Goal: Task Accomplishment & Management: Manage account settings

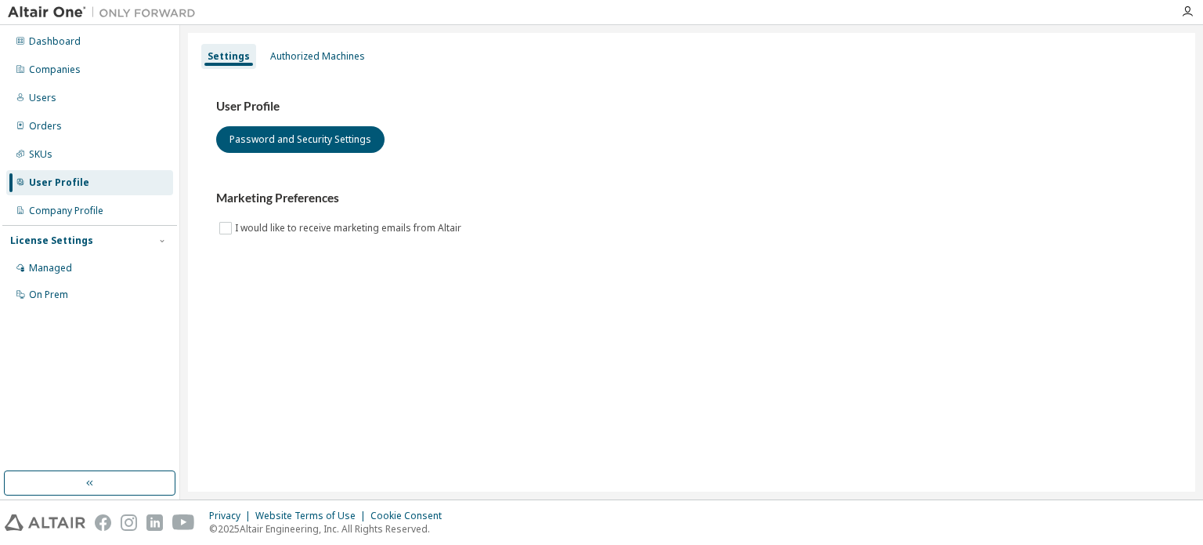
click at [56, 16] on img at bounding box center [106, 13] width 196 height 16
click at [63, 45] on div "Dashboard" at bounding box center [55, 41] width 52 height 13
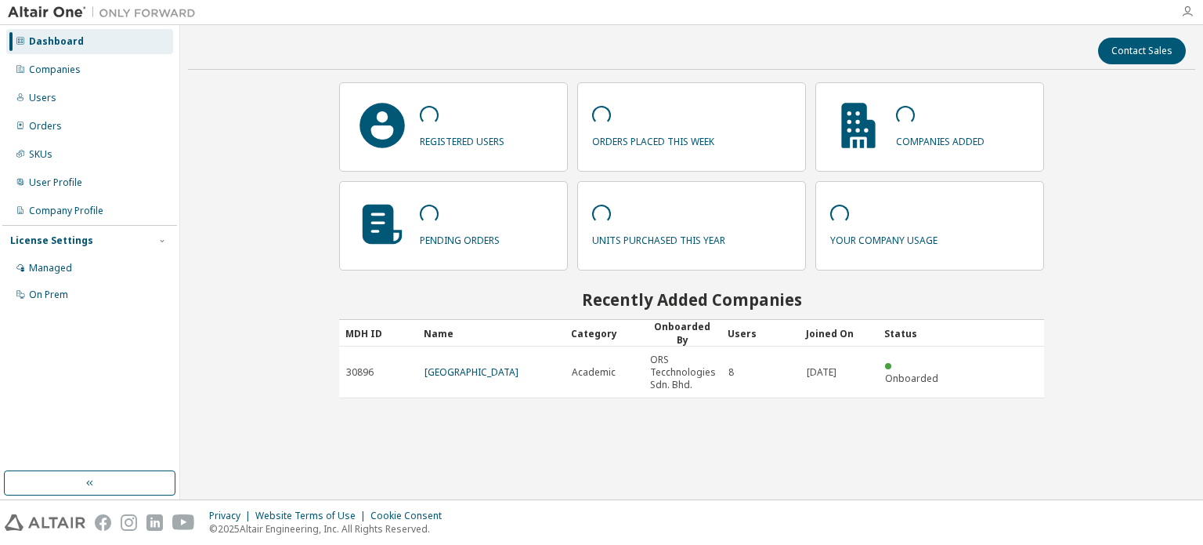
click at [1189, 14] on icon "button" at bounding box center [1187, 11] width 13 height 13
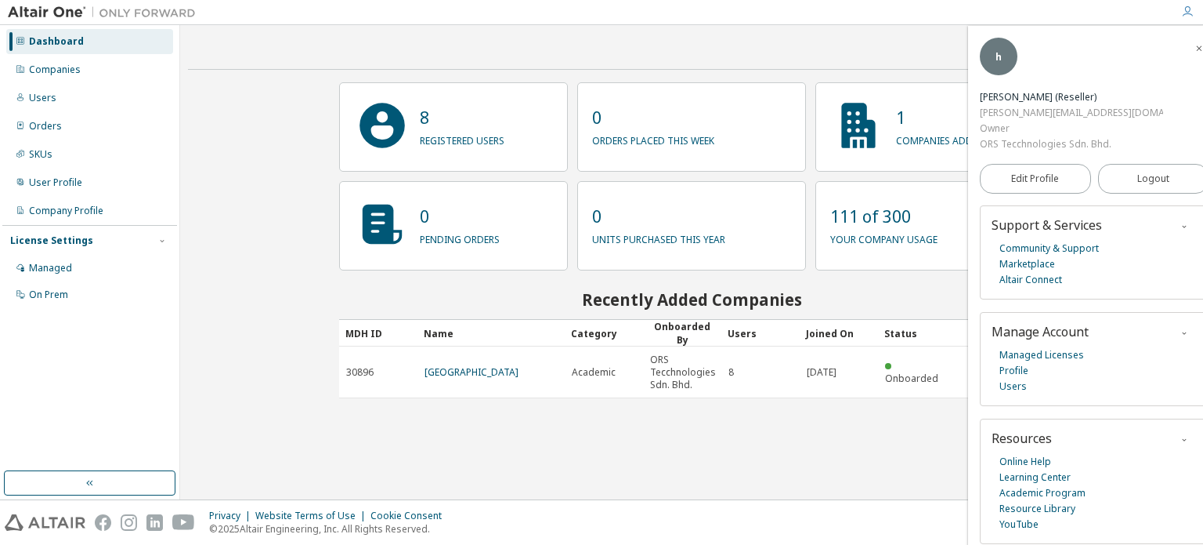
click at [695, 447] on div "Contact Sales 8 registered users 0 orders placed this week 1 companies added 0 …" at bounding box center [692, 262] width 1008 height 458
click at [241, 341] on div "Contact Sales 8 registered users 0 orders placed this week 1 companies added 0 …" at bounding box center [692, 262] width 1008 height 458
click at [1195, 42] on icon "button" at bounding box center [1199, 48] width 9 height 13
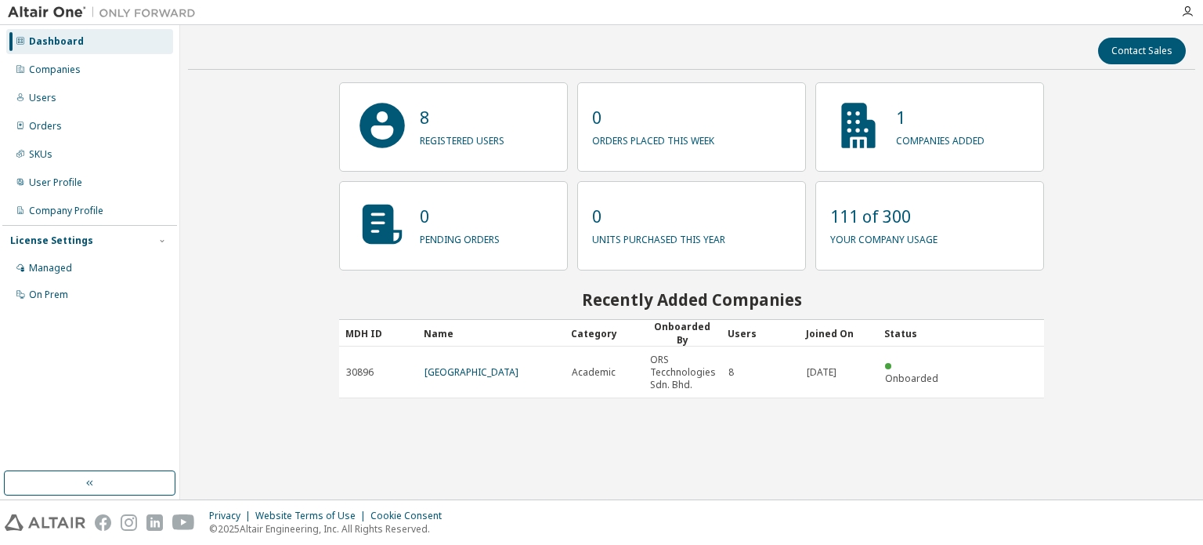
click at [47, 9] on img at bounding box center [106, 13] width 196 height 16
click at [125, 9] on img at bounding box center [106, 13] width 196 height 16
drag, startPoint x: 163, startPoint y: 11, endPoint x: 172, endPoint y: 13, distance: 8.8
click at [165, 11] on img at bounding box center [106, 13] width 196 height 16
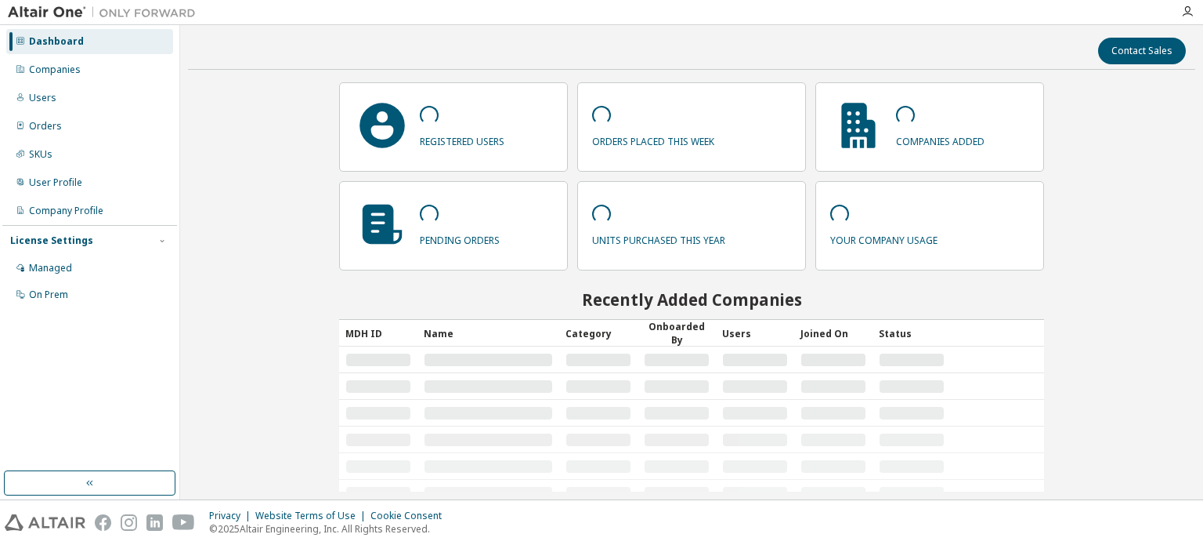
drag, startPoint x: 71, startPoint y: 13, endPoint x: 0, endPoint y: 20, distance: 71.6
click at [71, 13] on img at bounding box center [106, 13] width 196 height 16
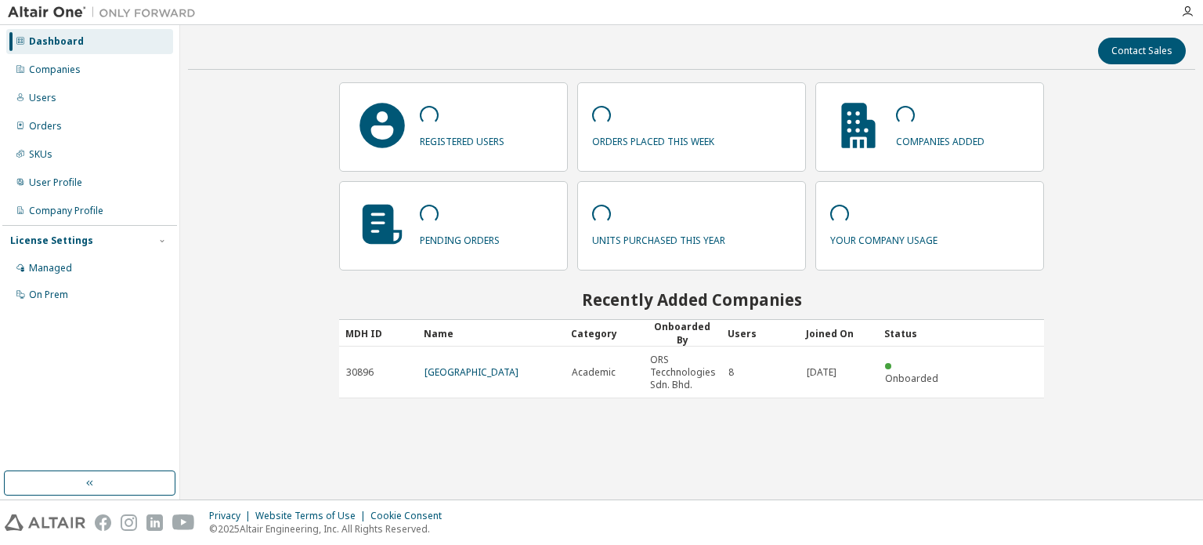
click at [260, 350] on div "Contact Sales registered users orders placed this week companies added pending …" at bounding box center [692, 262] width 1008 height 458
click at [1185, 13] on icon "button" at bounding box center [1187, 11] width 13 height 13
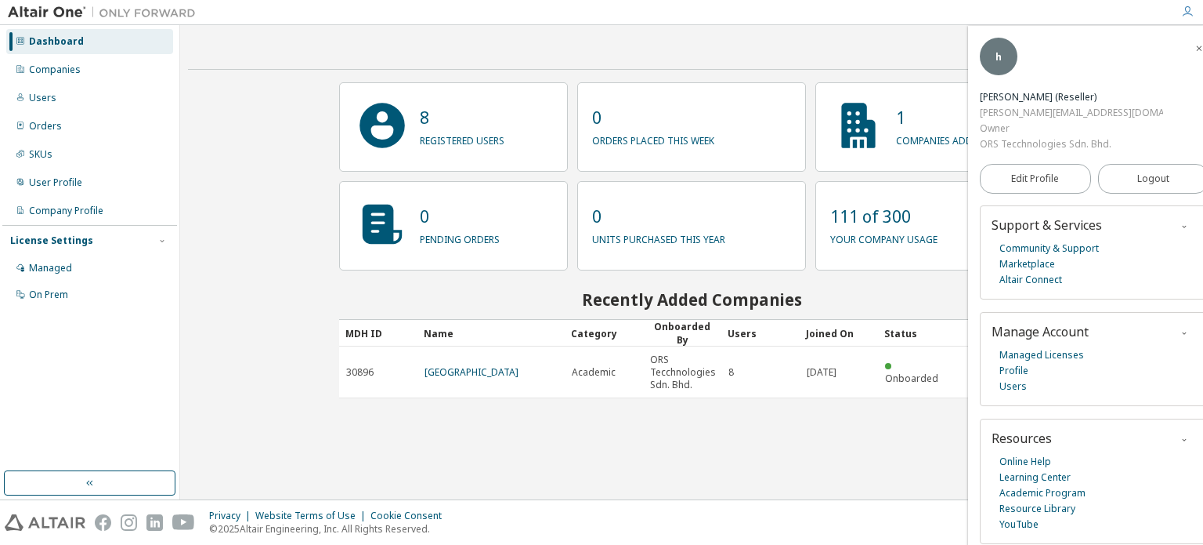
click at [1180, 222] on icon "button" at bounding box center [1184, 226] width 9 height 9
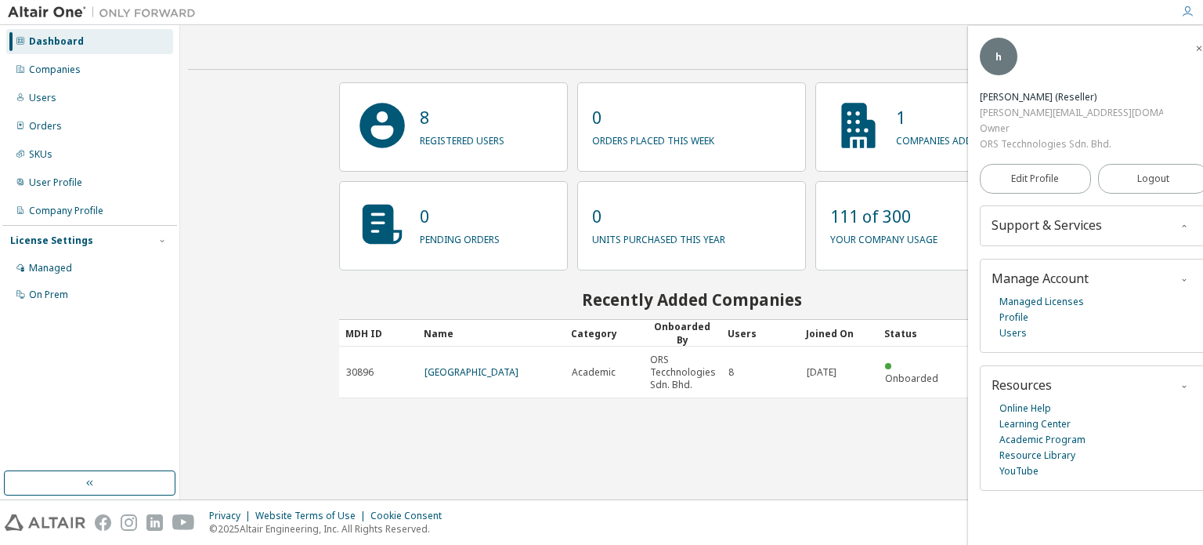
click at [872, 29] on div "Contact Sales 8 registered users 0 orders placed this week 1 companies added 0 …" at bounding box center [691, 262] width 1023 height 474
drag, startPoint x: 102, startPoint y: 368, endPoint x: 87, endPoint y: 353, distance: 21.1
click at [103, 368] on div "Dashboard Companies Users Orders SKUs User Profile Company Profile License Sett…" at bounding box center [89, 247] width 175 height 441
click at [119, 493] on button "button" at bounding box center [90, 482] width 172 height 25
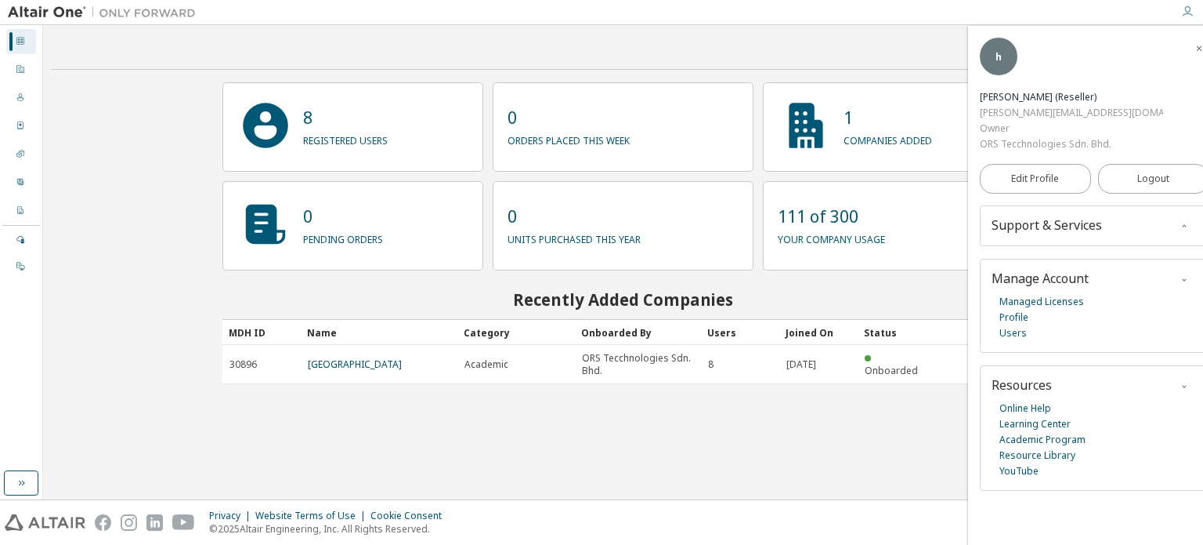
click at [686, 438] on div "Contact Sales 8 registered users 0 orders placed this week 1 companies added 0 …" at bounding box center [623, 262] width 1145 height 458
click at [1195, 42] on icon "button" at bounding box center [1199, 48] width 9 height 13
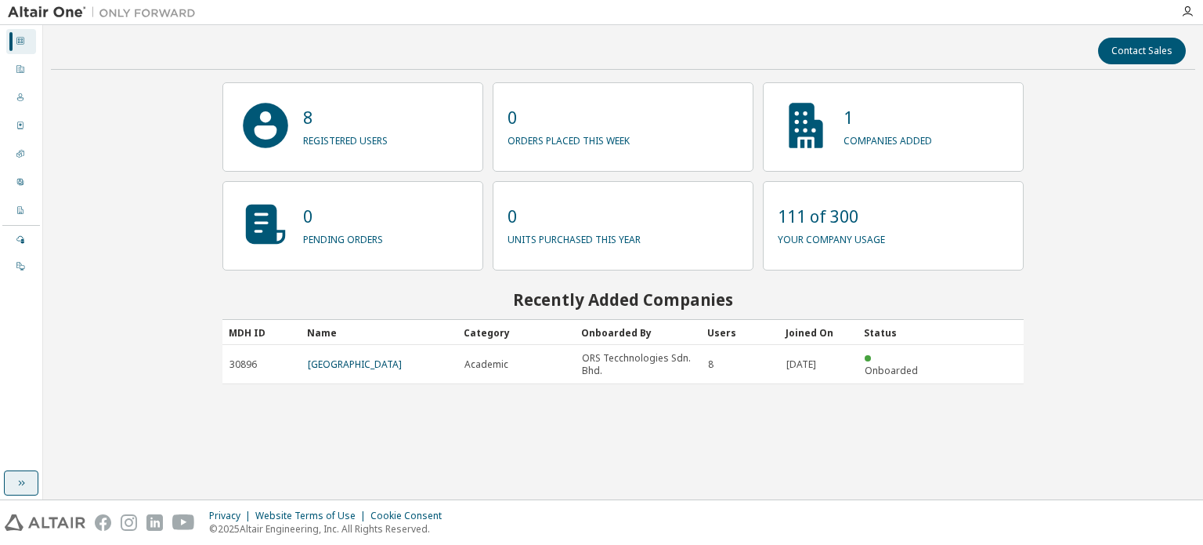
click at [22, 482] on icon "button" at bounding box center [21, 482] width 13 height 13
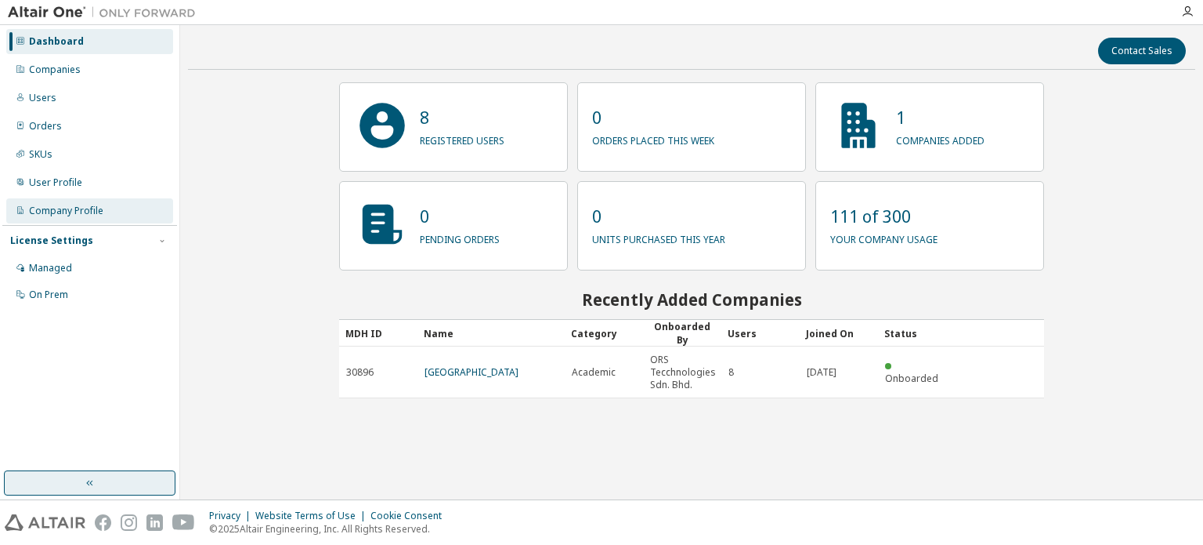
click at [76, 208] on div "Company Profile" at bounding box center [66, 210] width 74 height 13
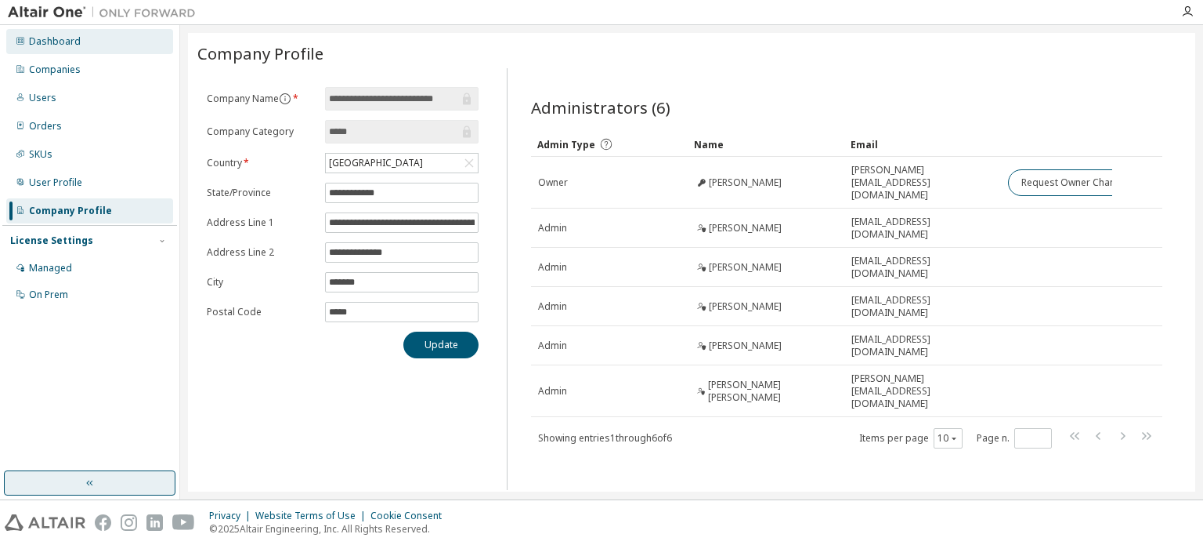
click at [48, 31] on div "Dashboard" at bounding box center [89, 41] width 167 height 25
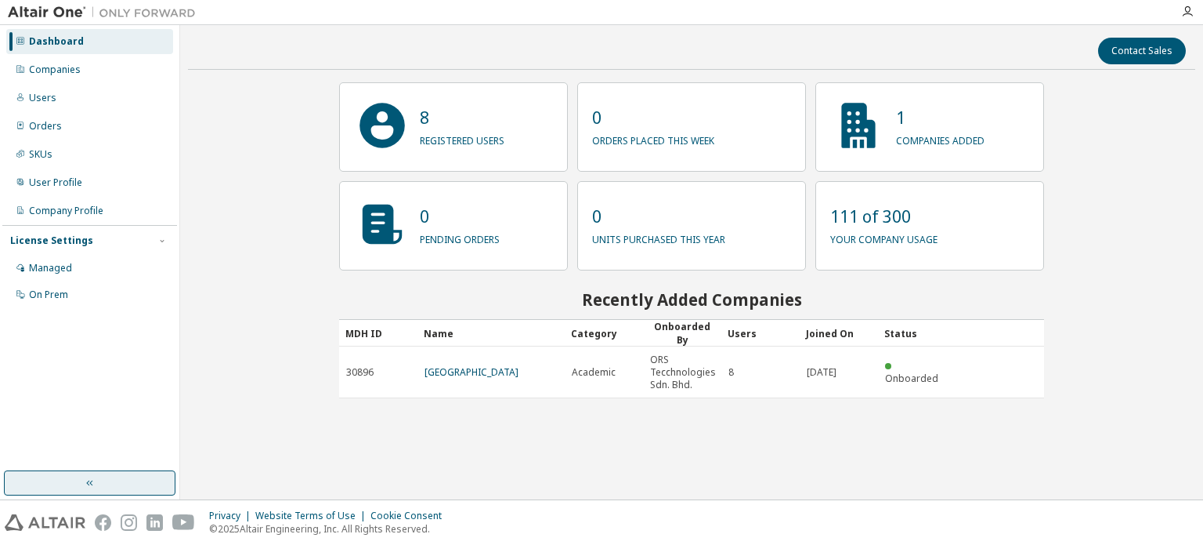
click at [1194, 11] on div at bounding box center [1187, 11] width 31 height 13
click at [1189, 12] on icon "button" at bounding box center [1187, 11] width 13 height 13
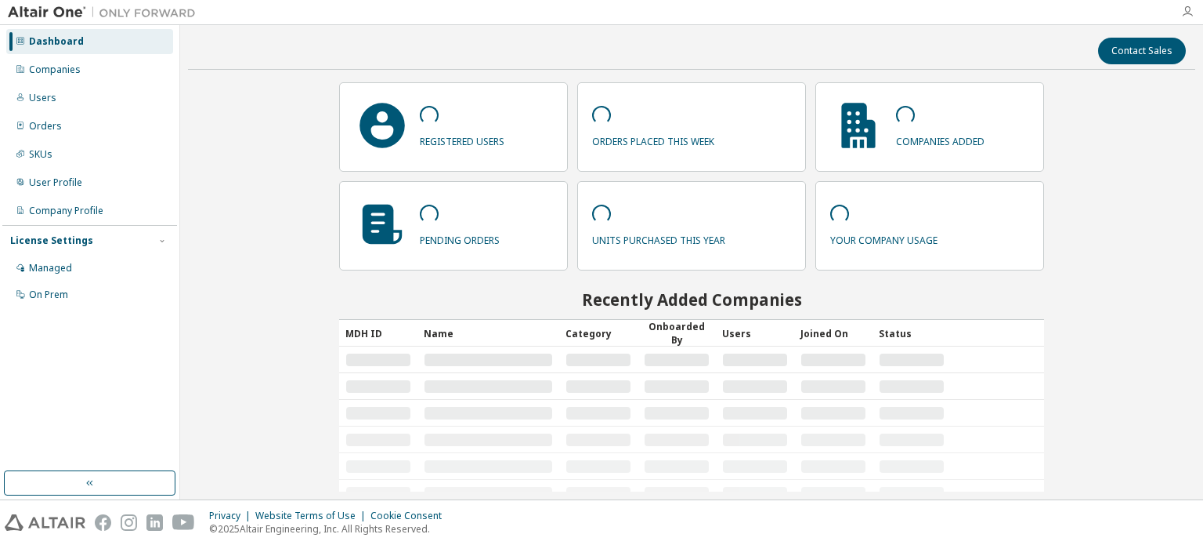
click at [1189, 12] on icon "button" at bounding box center [1187, 11] width 13 height 13
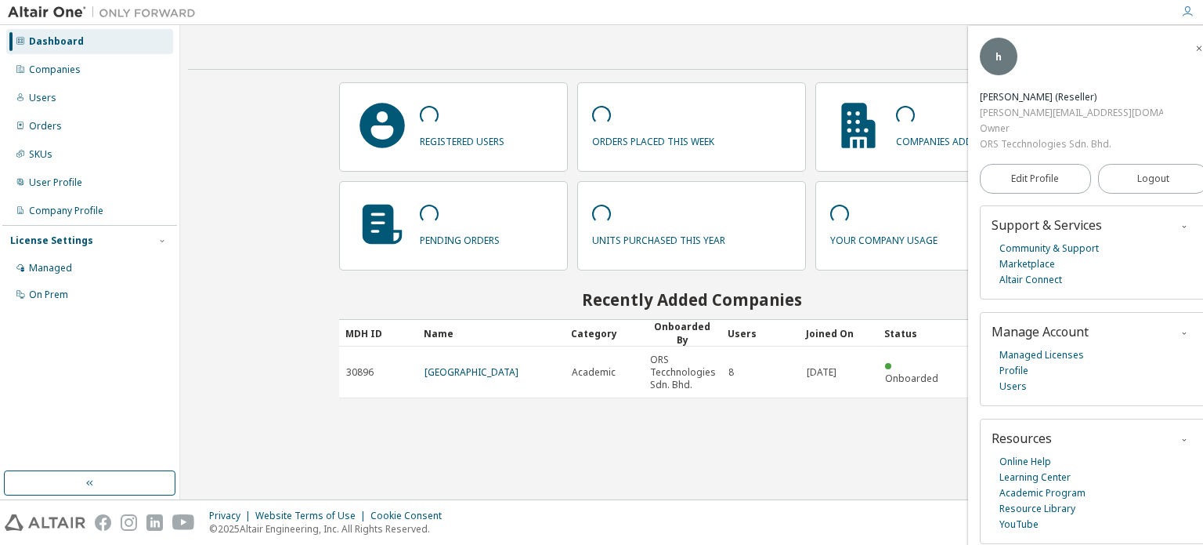
click at [298, 27] on div "Contact Sales registered users orders placed this week companies added pending …" at bounding box center [691, 262] width 1023 height 474
click at [220, 341] on div "Contact Sales registered users orders placed this week companies added pending …" at bounding box center [692, 262] width 1008 height 458
click at [44, 291] on div "On Prem" at bounding box center [48, 294] width 39 height 13
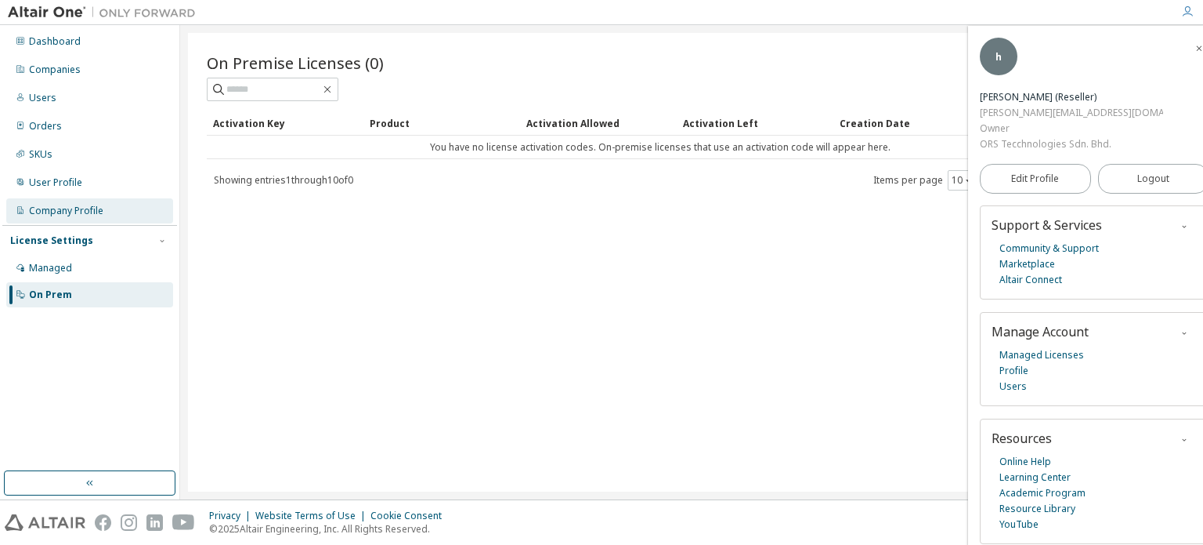
click at [42, 209] on div "Company Profile" at bounding box center [66, 210] width 74 height 13
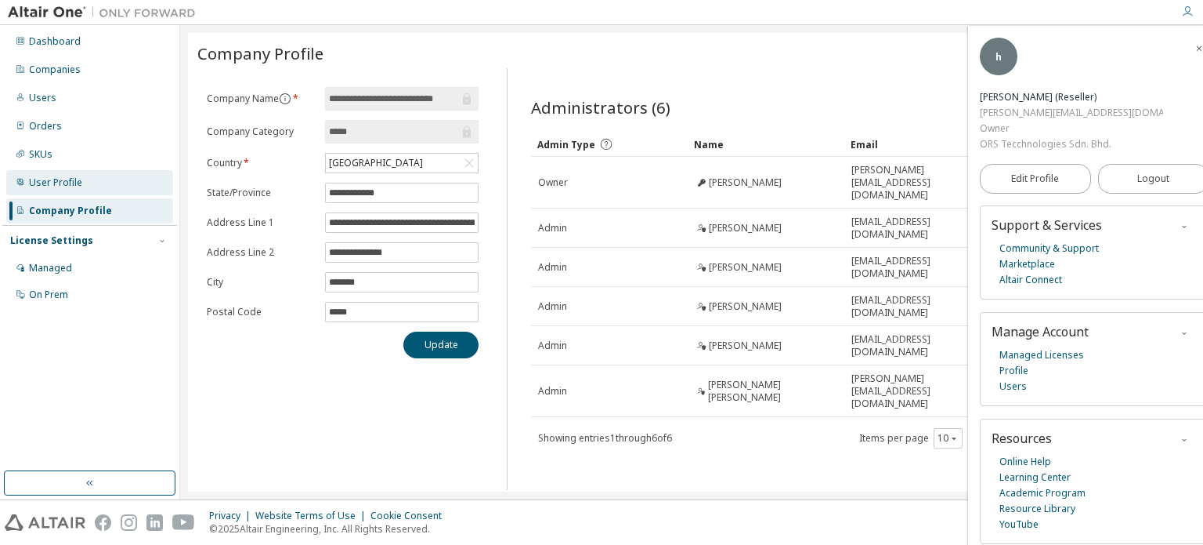
click at [51, 184] on div "User Profile" at bounding box center [55, 182] width 53 height 13
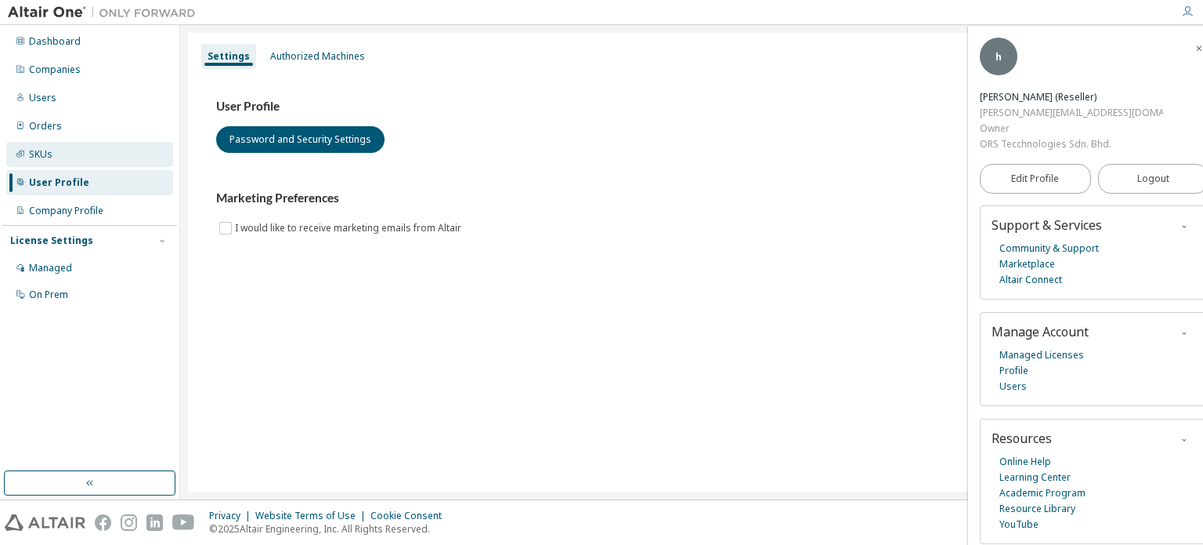
click at [50, 161] on div "SKUs" at bounding box center [89, 154] width 167 height 25
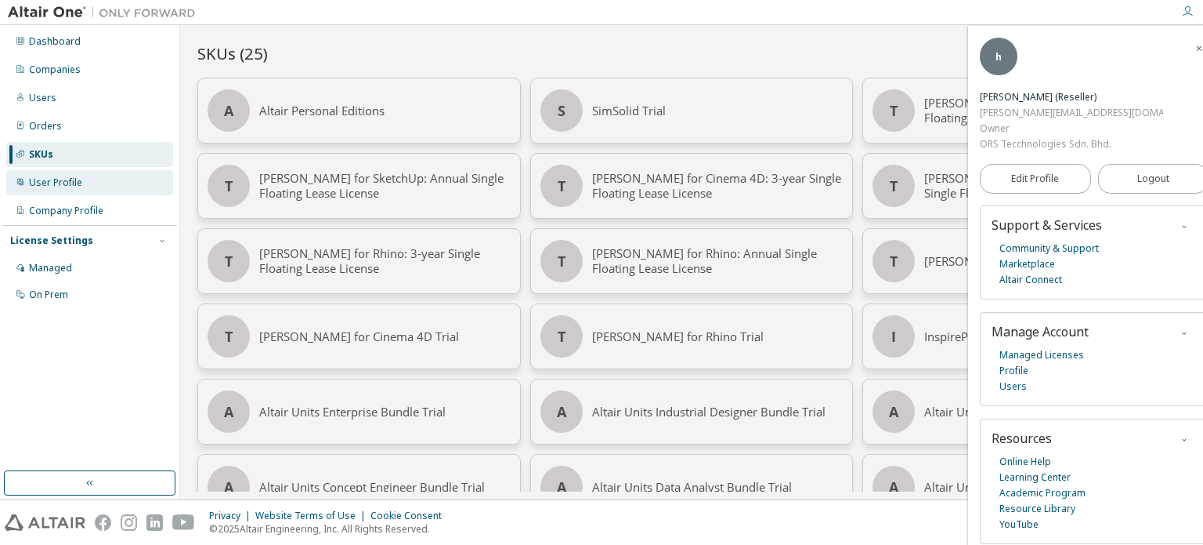
click at [47, 187] on div "User Profile" at bounding box center [55, 182] width 53 height 13
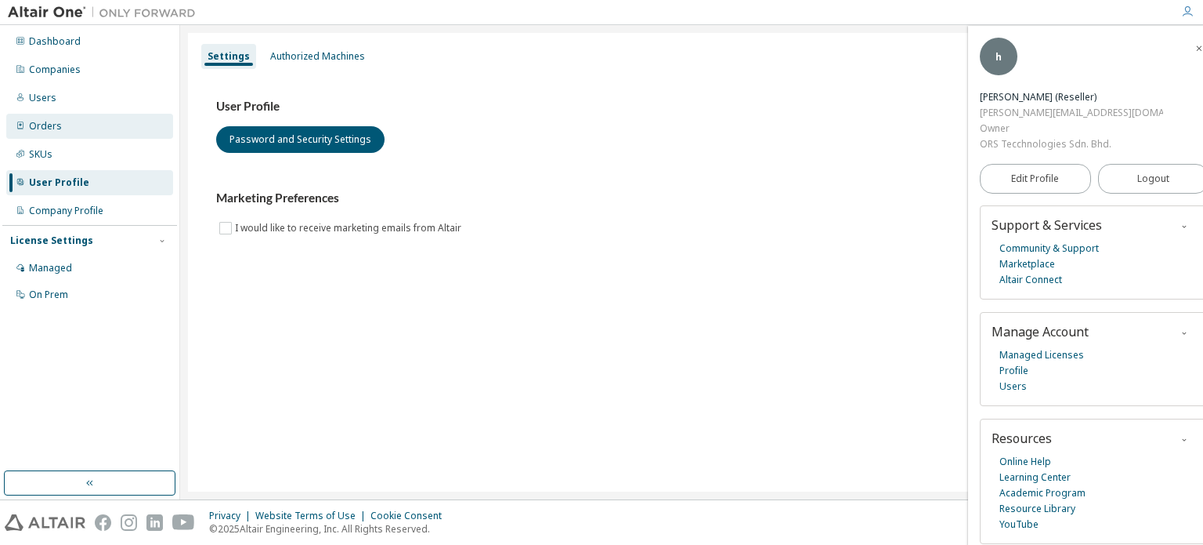
click at [38, 127] on div "Orders" at bounding box center [45, 126] width 33 height 13
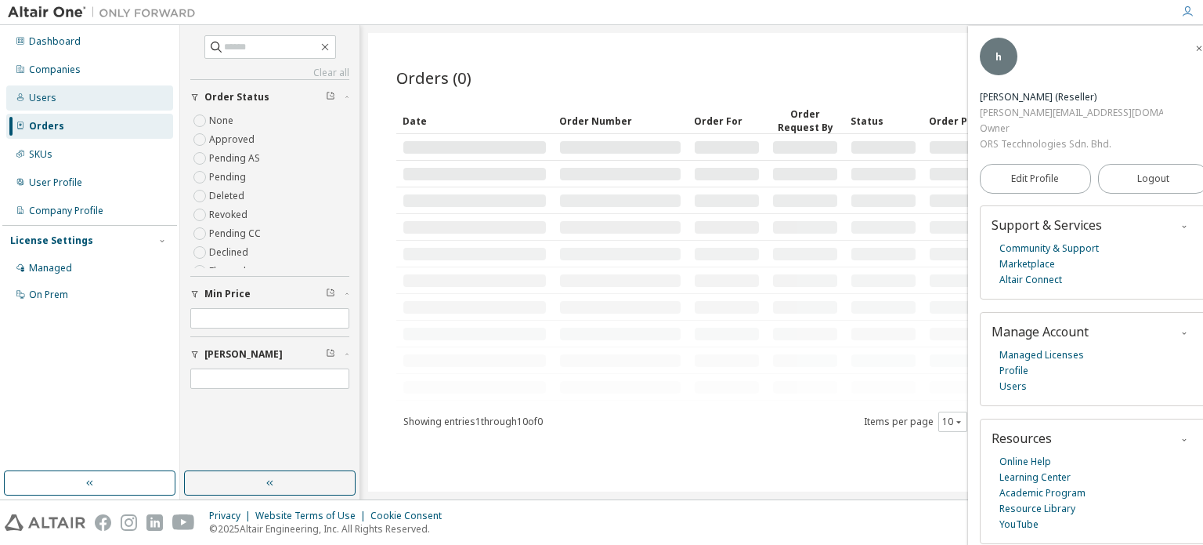
click at [42, 99] on div "Users" at bounding box center [42, 98] width 27 height 13
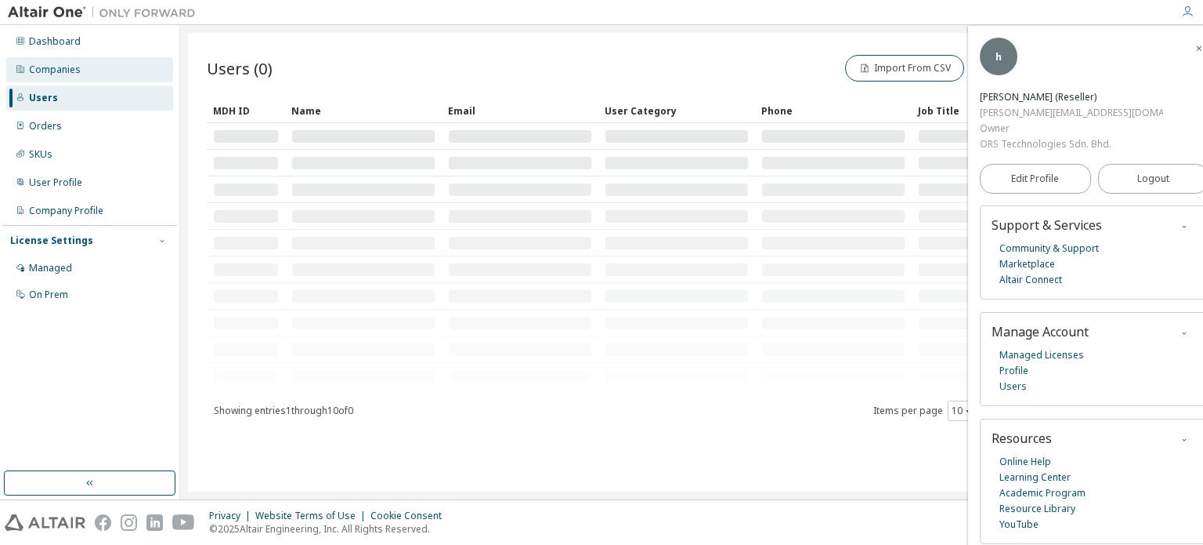
click at [43, 69] on div "Companies" at bounding box center [55, 69] width 52 height 13
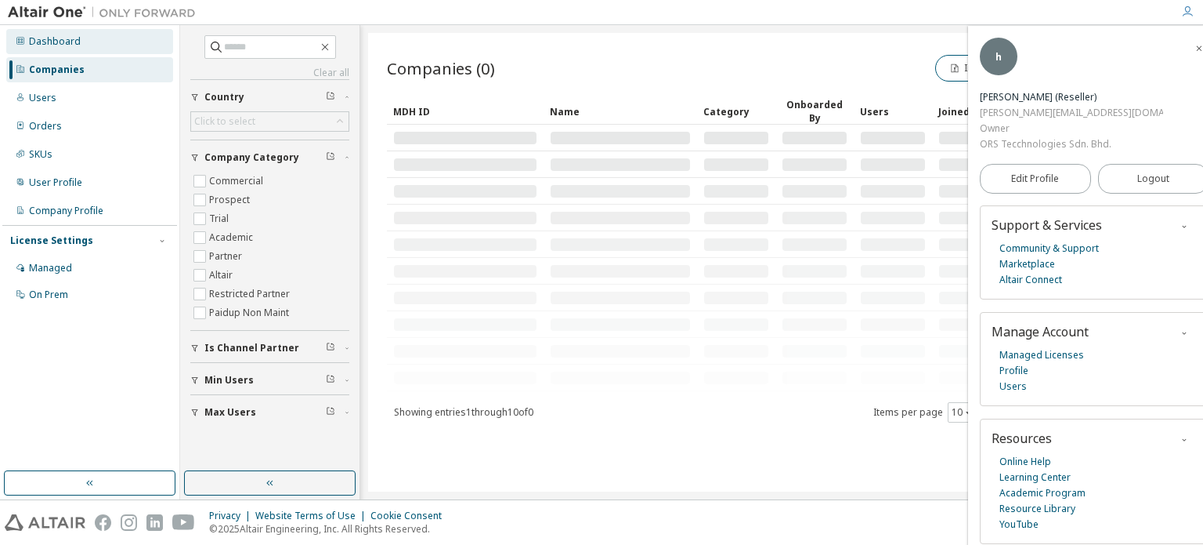
click at [52, 45] on div "Dashboard" at bounding box center [55, 41] width 52 height 13
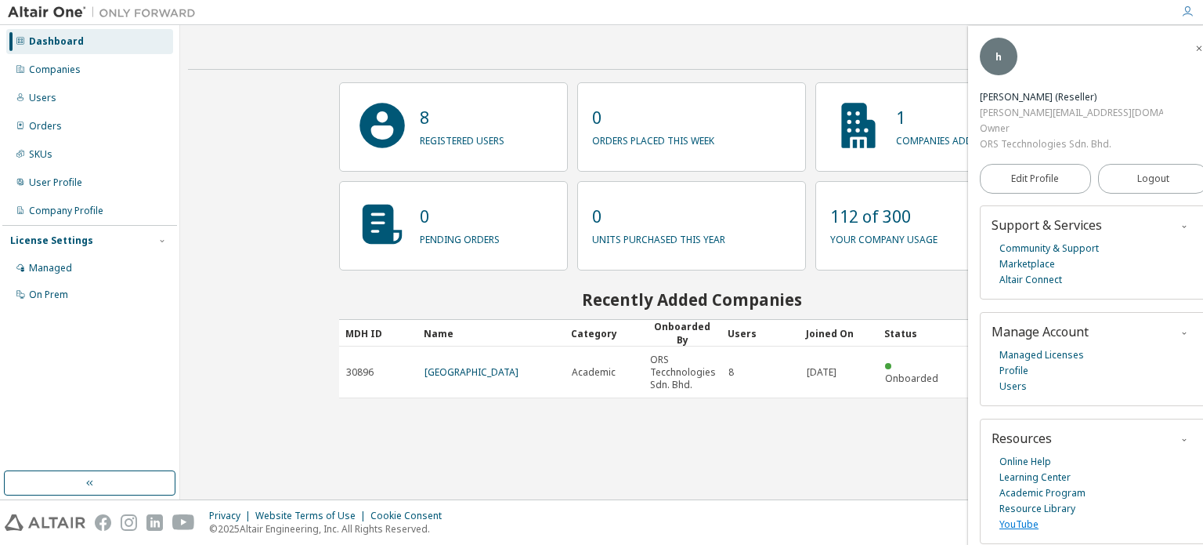
click at [1024, 516] on link "YouTube" at bounding box center [1019, 524] width 39 height 16
click at [1180, 435] on icon "button" at bounding box center [1184, 439] width 9 height 9
click at [871, 456] on div "Contact Sales 8 registered users 0 orders placed this week 1 companies added 0 …" at bounding box center [692, 262] width 1008 height 458
click at [1192, 45] on span "button" at bounding box center [1200, 47] width 16 height 25
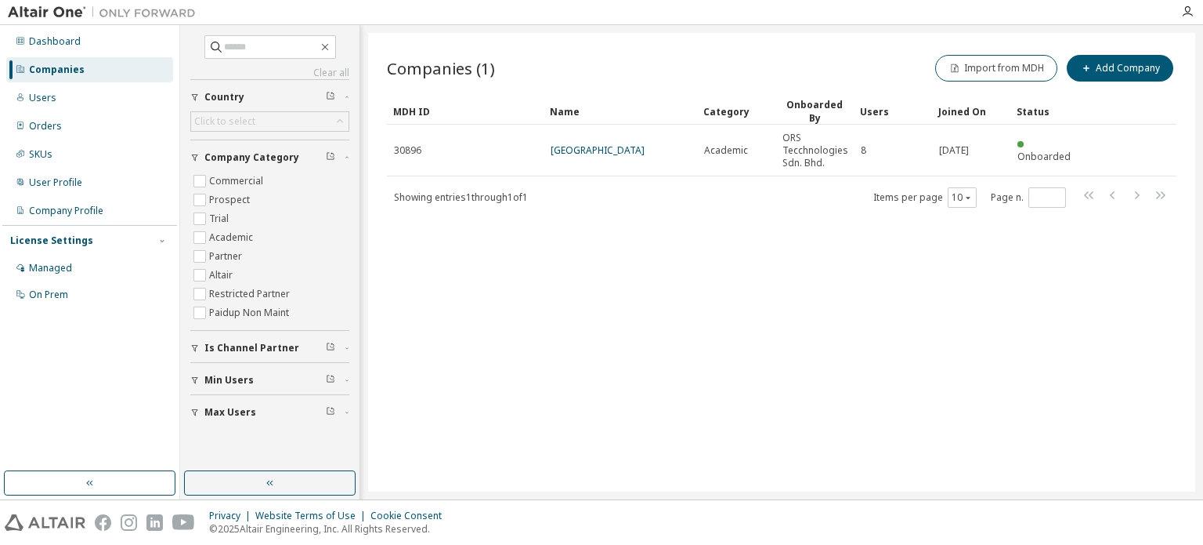
click at [42, 522] on img at bounding box center [45, 522] width 81 height 16
click at [25, 8] on img at bounding box center [106, 13] width 196 height 16
click at [22, 10] on img at bounding box center [106, 13] width 196 height 16
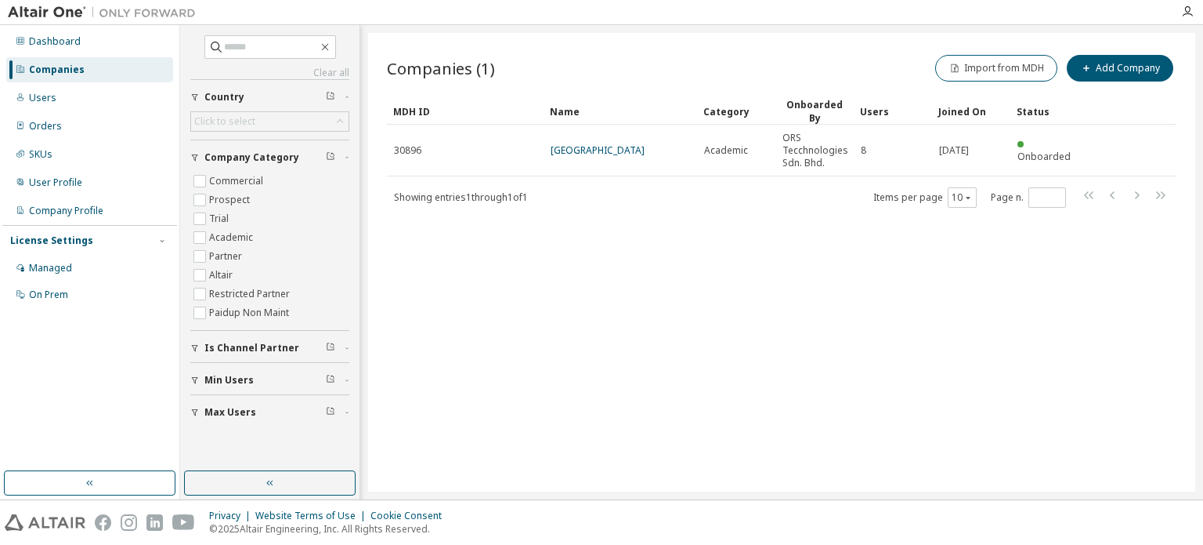
click at [22, 10] on img at bounding box center [106, 13] width 196 height 16
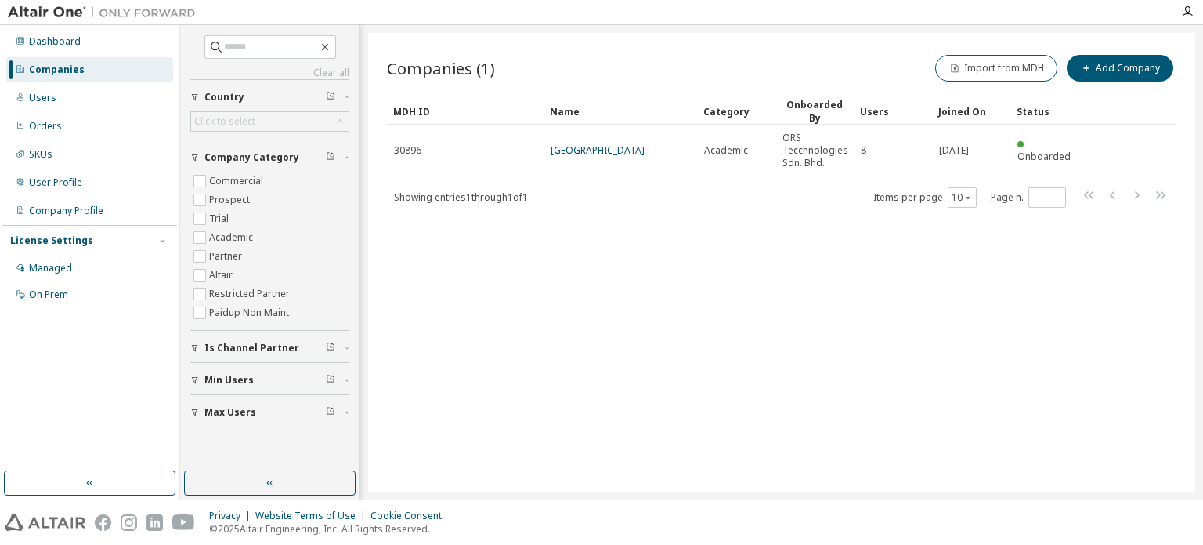
click at [22, 10] on img at bounding box center [106, 13] width 196 height 16
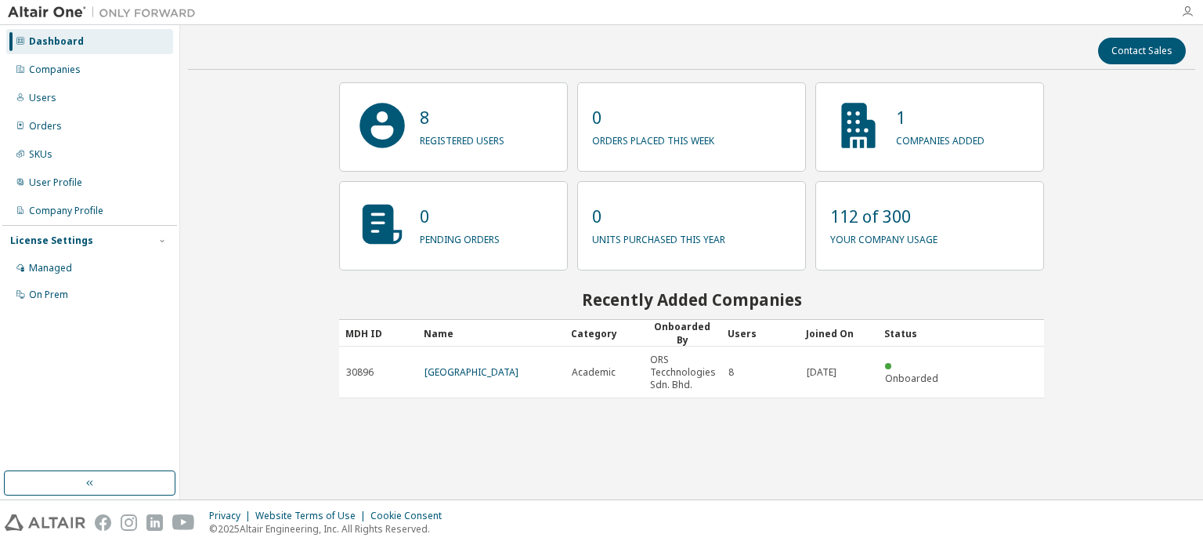
click at [1185, 12] on icon "button" at bounding box center [1187, 11] width 13 height 13
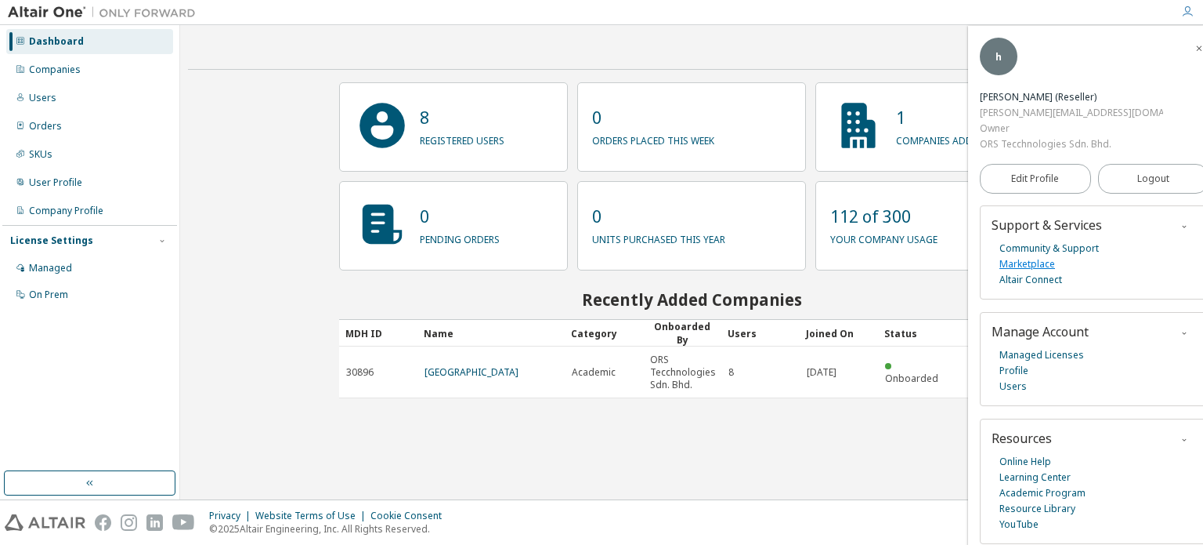
click at [1044, 256] on link "Marketplace" at bounding box center [1028, 264] width 56 height 16
click at [1150, 171] on span "Logout" at bounding box center [1154, 179] width 32 height 16
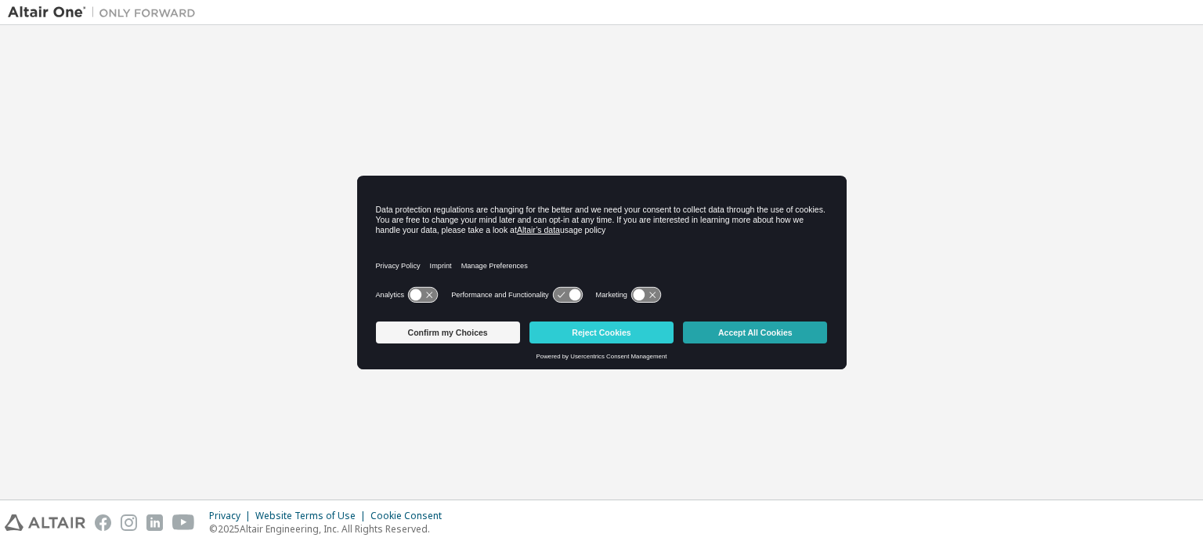
click at [739, 331] on button "Accept All Cookies" at bounding box center [755, 332] width 144 height 22
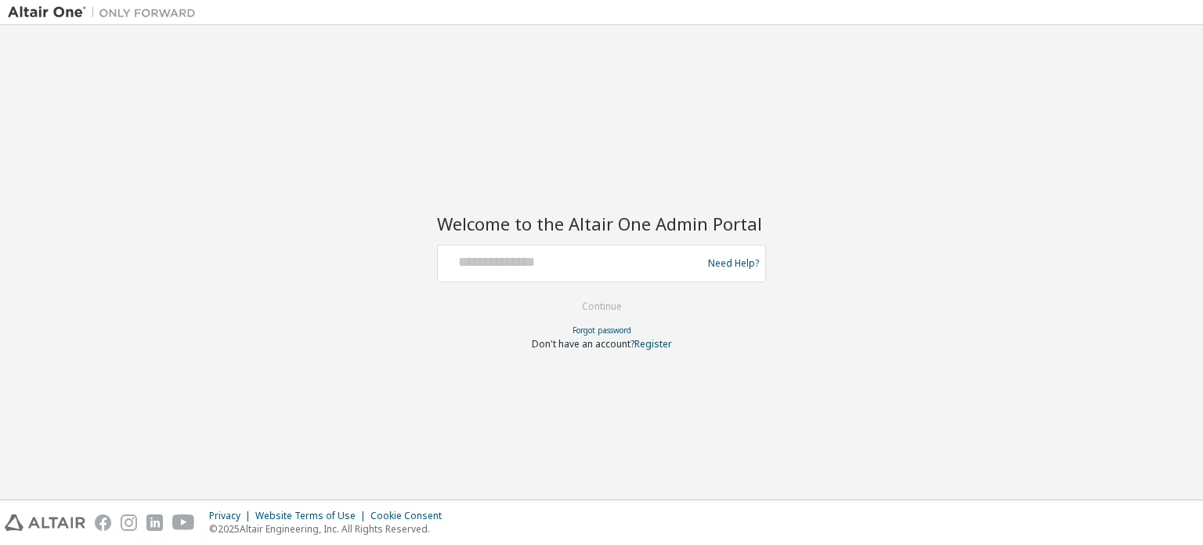
click at [547, 219] on h2 "Welcome to the Altair One Admin Portal" at bounding box center [601, 223] width 329 height 22
click at [674, 260] on input "text" at bounding box center [572, 259] width 256 height 23
click at [1200, 244] on div "Welcome to the Altair One Admin Portal Need Help? Please make sure that you pro…" at bounding box center [601, 262] width 1203 height 474
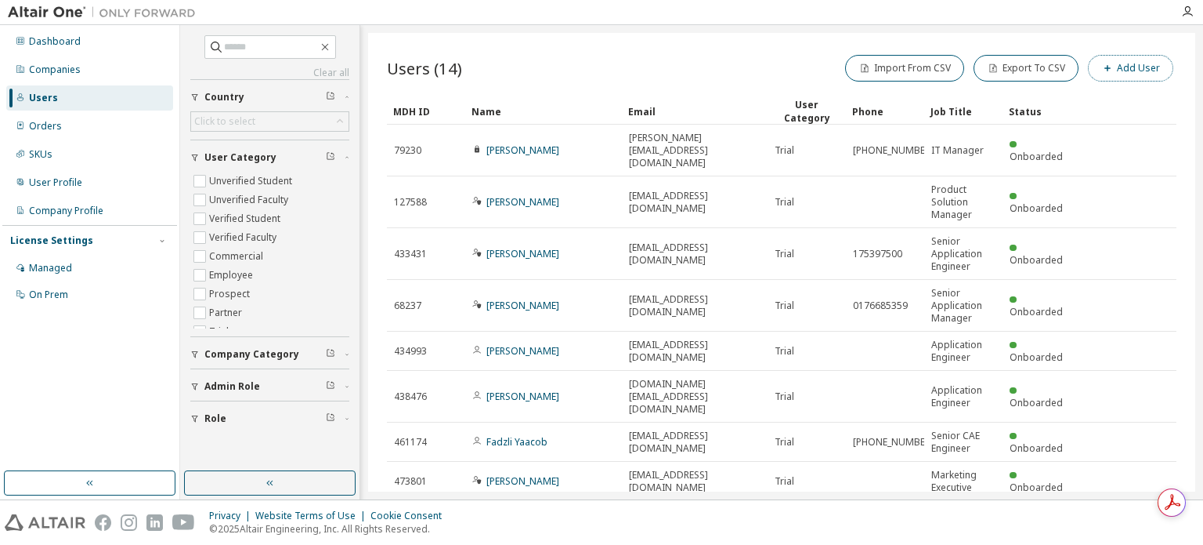
click at [1131, 68] on button "Add User" at bounding box center [1130, 68] width 85 height 27
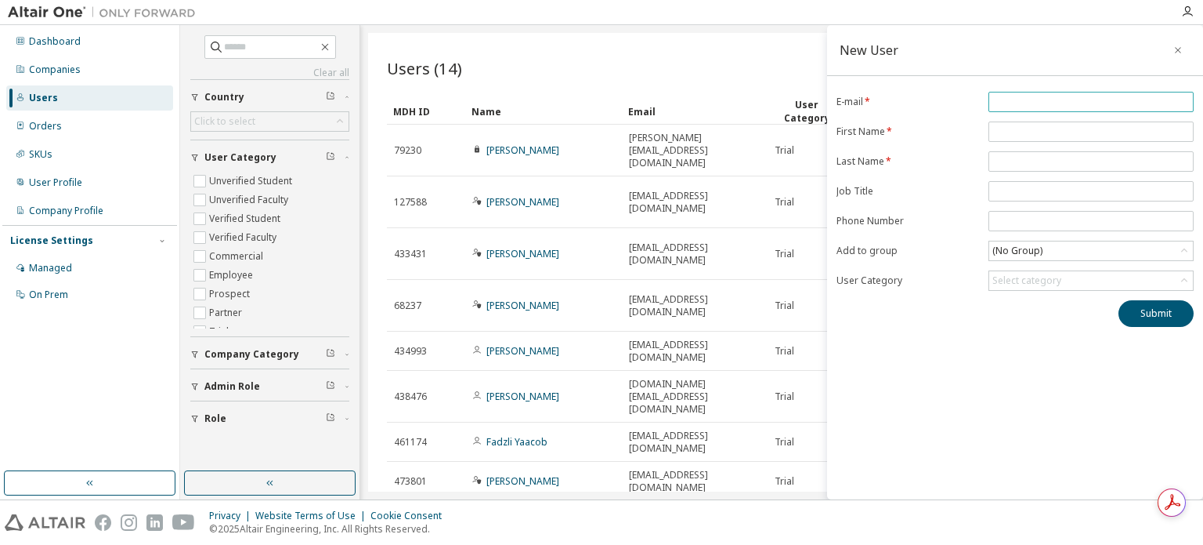
click at [1084, 106] on input "email" at bounding box center [1091, 102] width 197 height 13
click at [1179, 51] on icon "button" at bounding box center [1178, 50] width 6 height 6
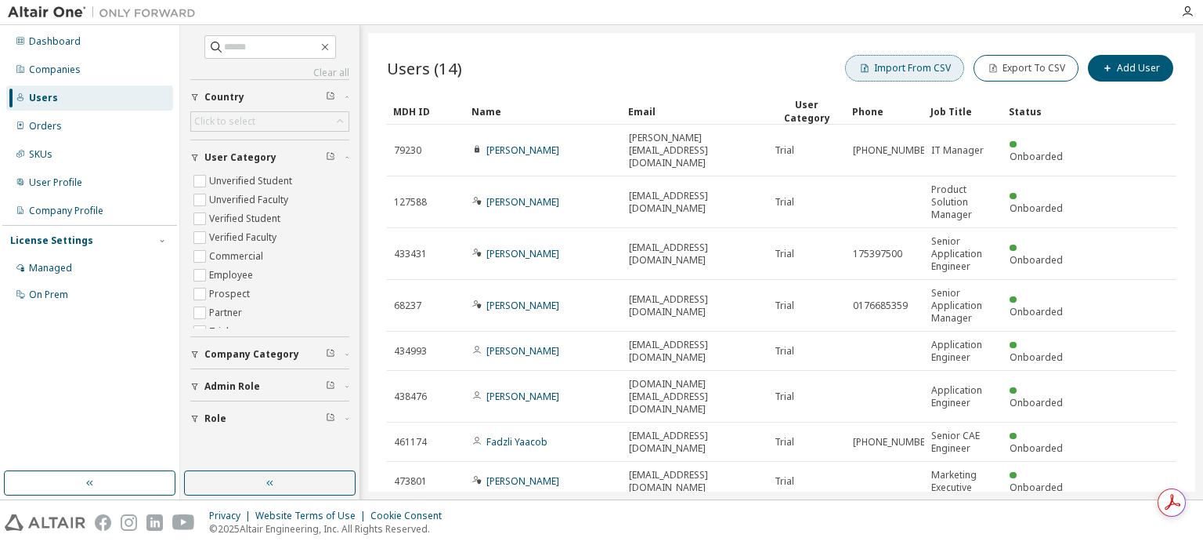
click at [922, 64] on button "Import From CSV" at bounding box center [904, 68] width 119 height 27
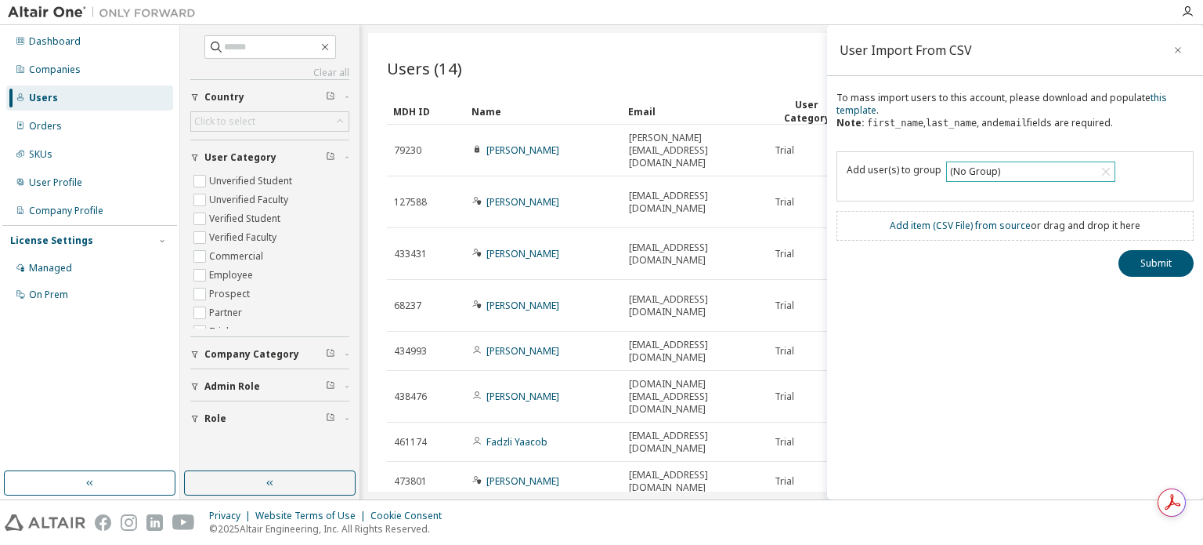
click at [1093, 174] on div "(No Group)" at bounding box center [1031, 171] width 168 height 19
click at [1160, 125] on div "To mass import users to this account, please download and populate this templat…" at bounding box center [1015, 117] width 357 height 50
click at [1149, 93] on link "this template" at bounding box center [1002, 104] width 331 height 26
click at [1181, 51] on icon "button" at bounding box center [1178, 50] width 11 height 13
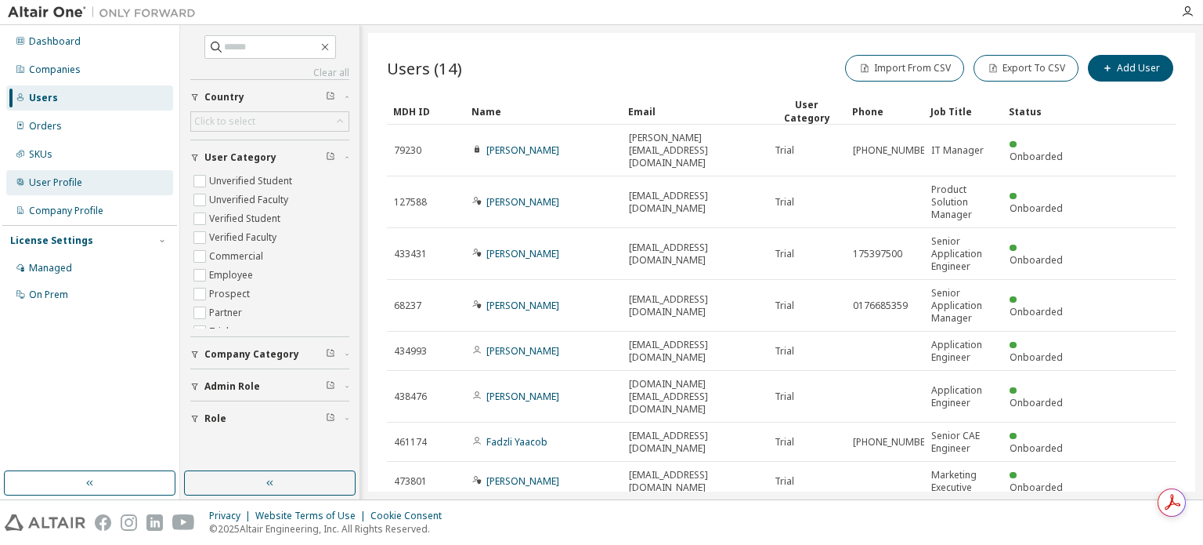
click at [48, 182] on div "User Profile" at bounding box center [55, 182] width 53 height 13
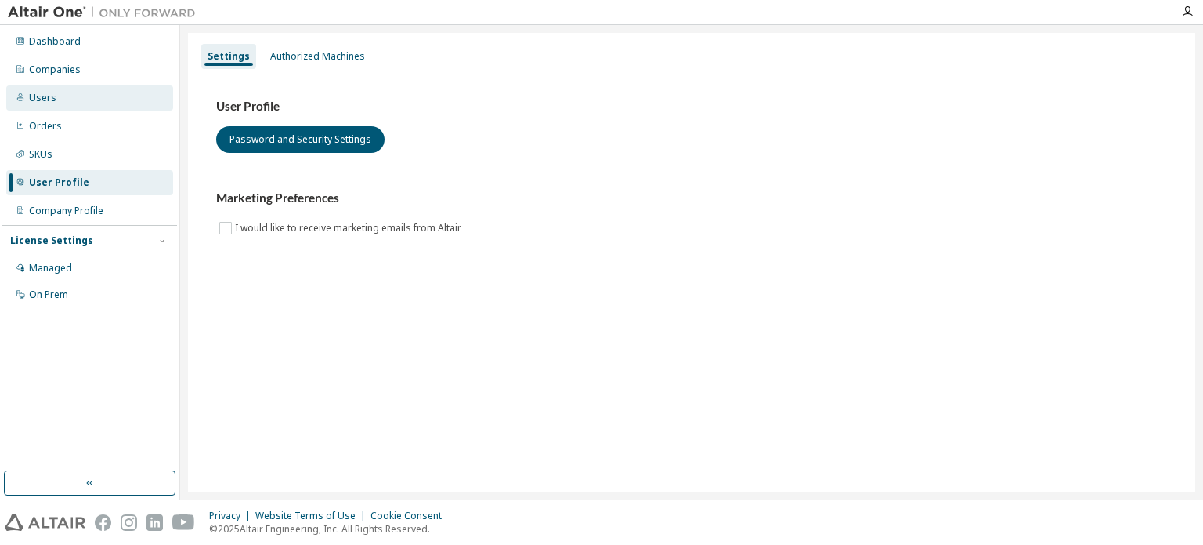
click at [50, 100] on div "Users" at bounding box center [42, 98] width 27 height 13
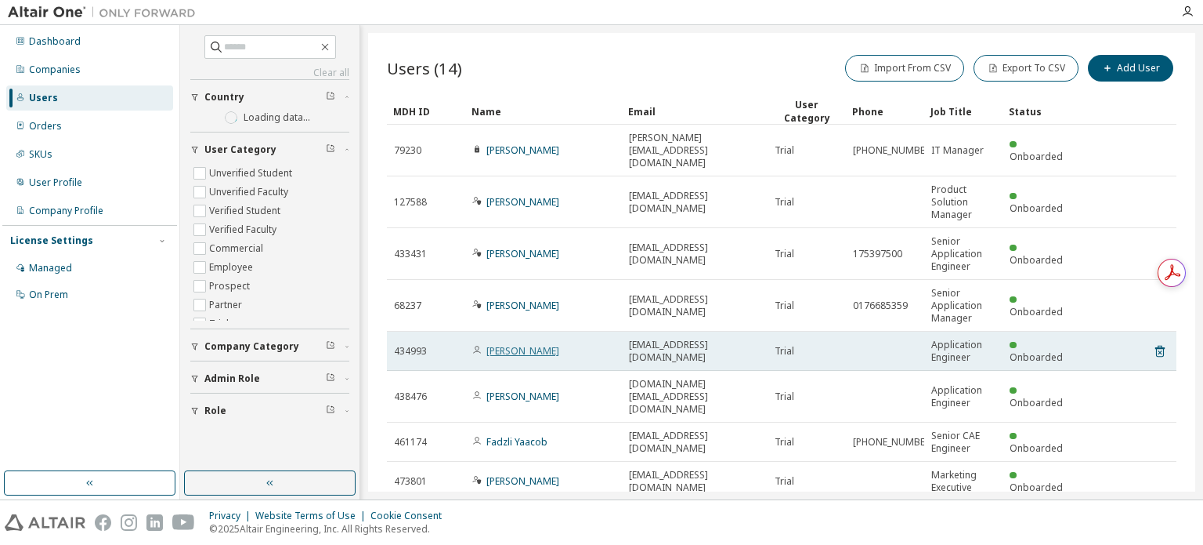
click at [523, 344] on link "Adamz Aqmal" at bounding box center [523, 350] width 73 height 13
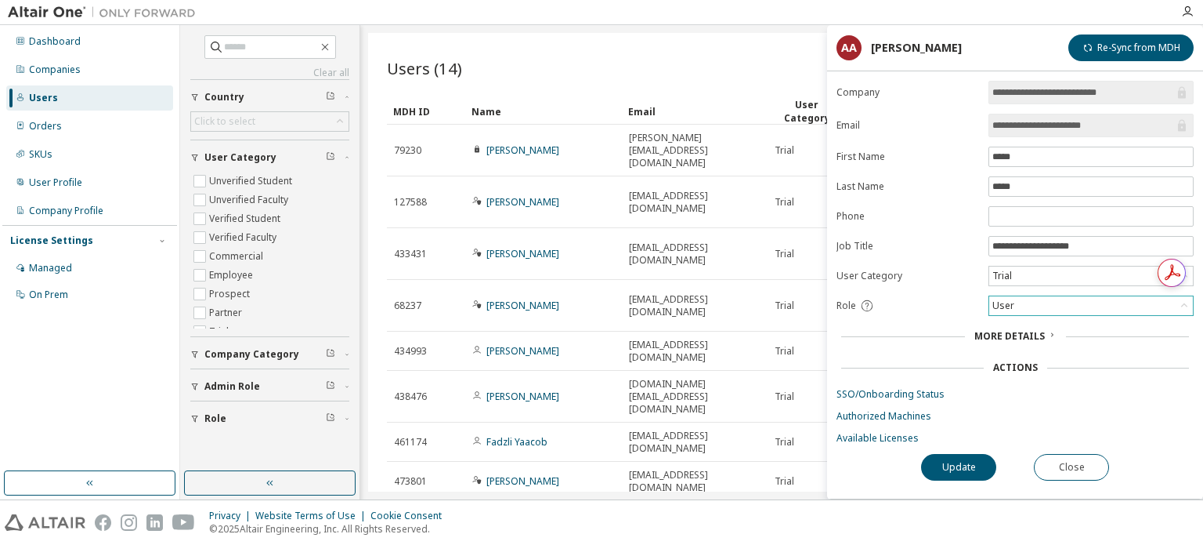
click at [1094, 300] on div "User" at bounding box center [1092, 305] width 204 height 19
click at [1068, 461] on button "Close" at bounding box center [1071, 467] width 75 height 27
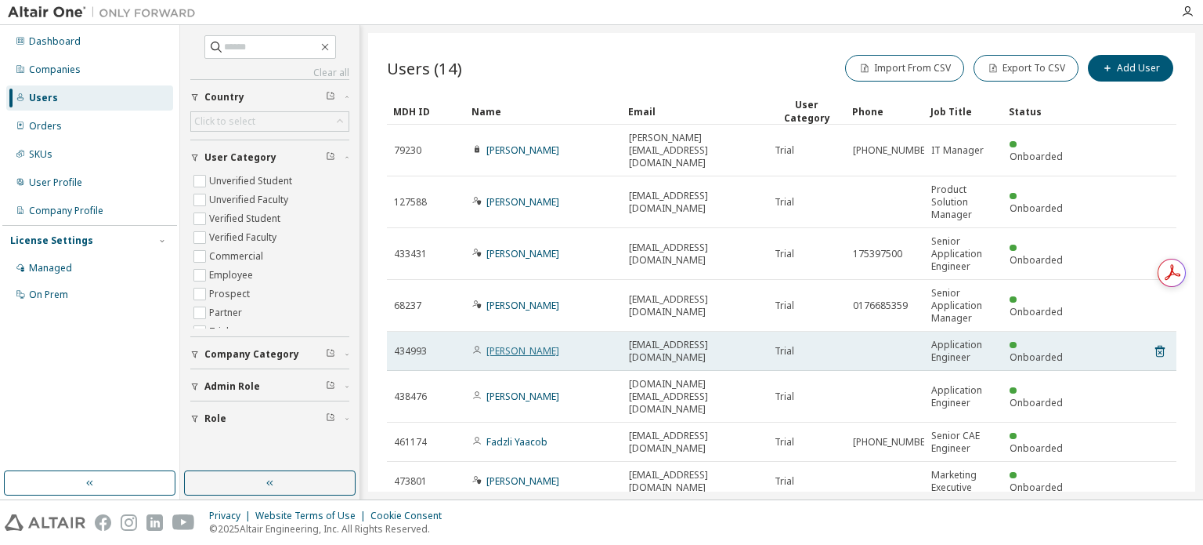
click at [532, 344] on link "Adamz Aqmal" at bounding box center [523, 350] width 73 height 13
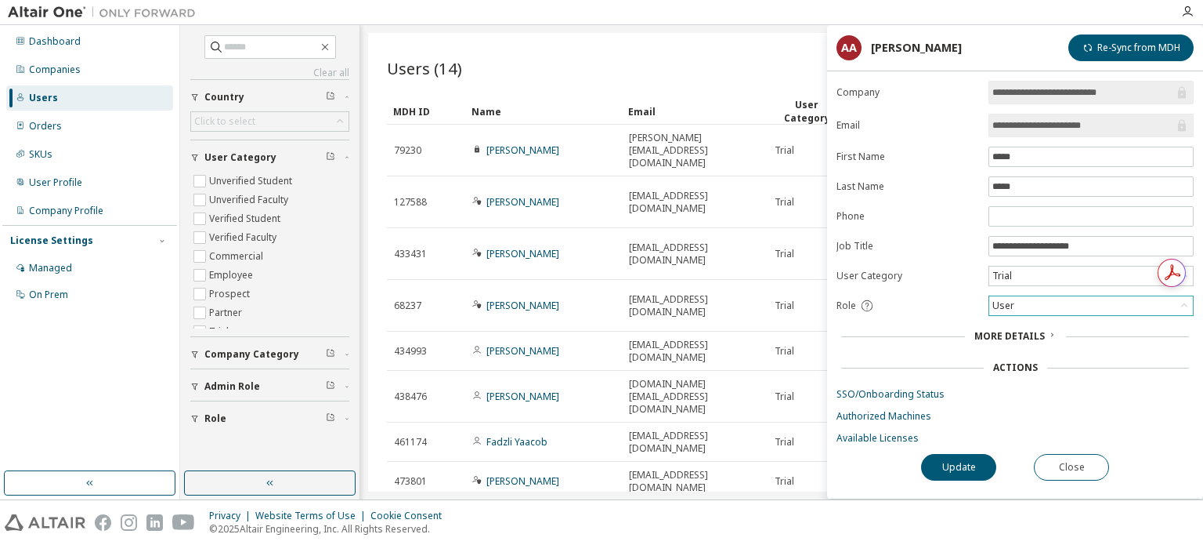
click at [1178, 302] on icon at bounding box center [1185, 306] width 16 height 16
click at [1035, 321] on li "Admin" at bounding box center [1090, 323] width 201 height 20
click at [965, 461] on button "Update" at bounding box center [958, 467] width 75 height 27
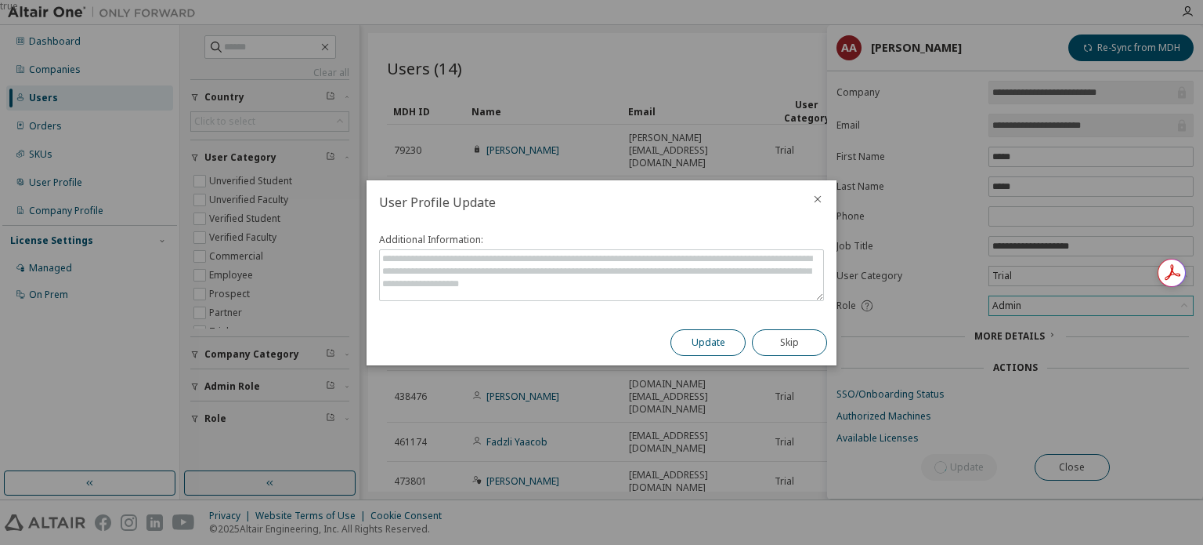
click at [699, 341] on button "Update" at bounding box center [708, 342] width 75 height 27
